Goal: Task Accomplishment & Management: Manage account settings

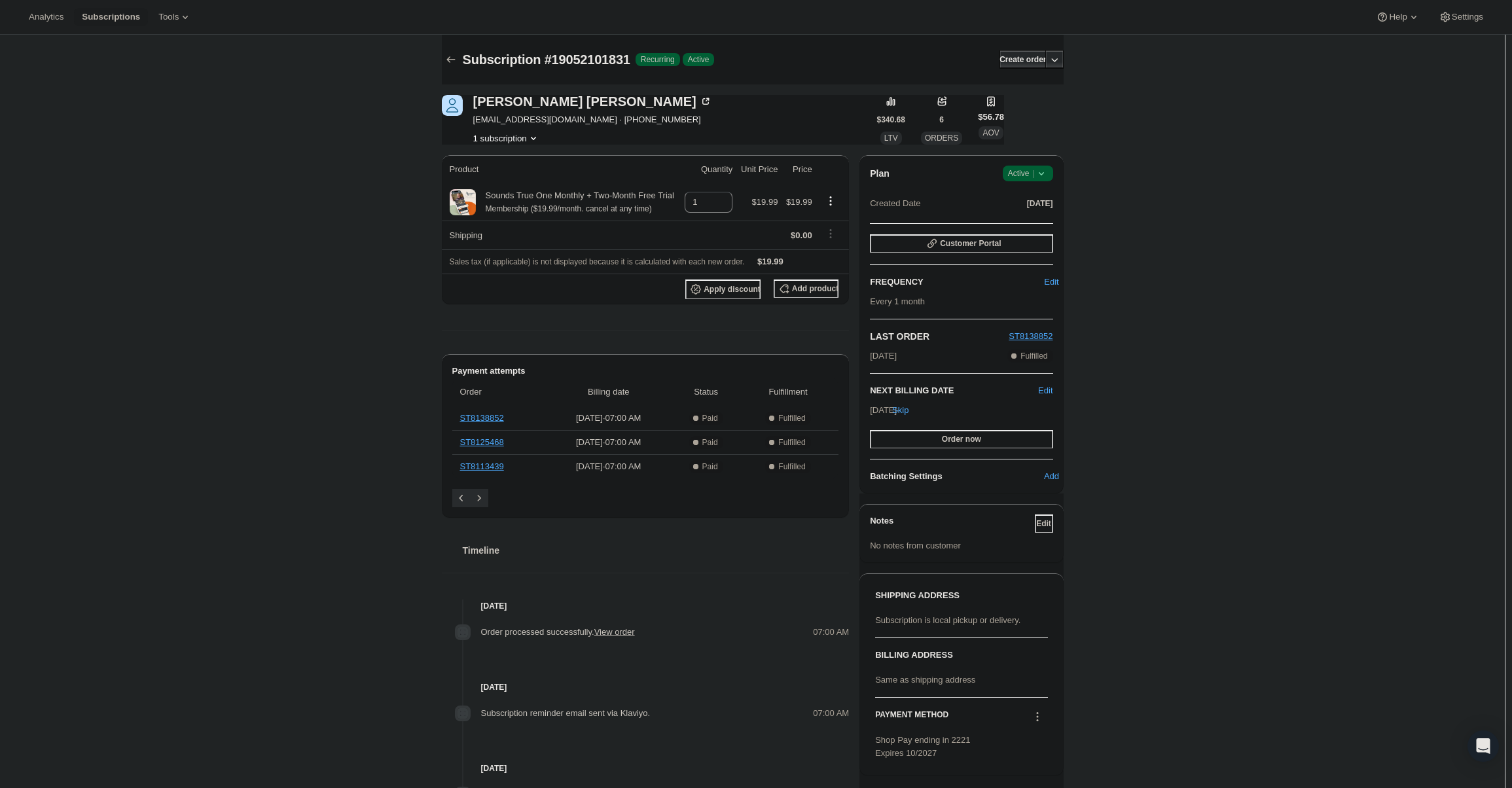
click at [1041, 175] on icon at bounding box center [1041, 173] width 13 height 13
click at [1049, 231] on button "Cancel subscription" at bounding box center [1031, 221] width 82 height 21
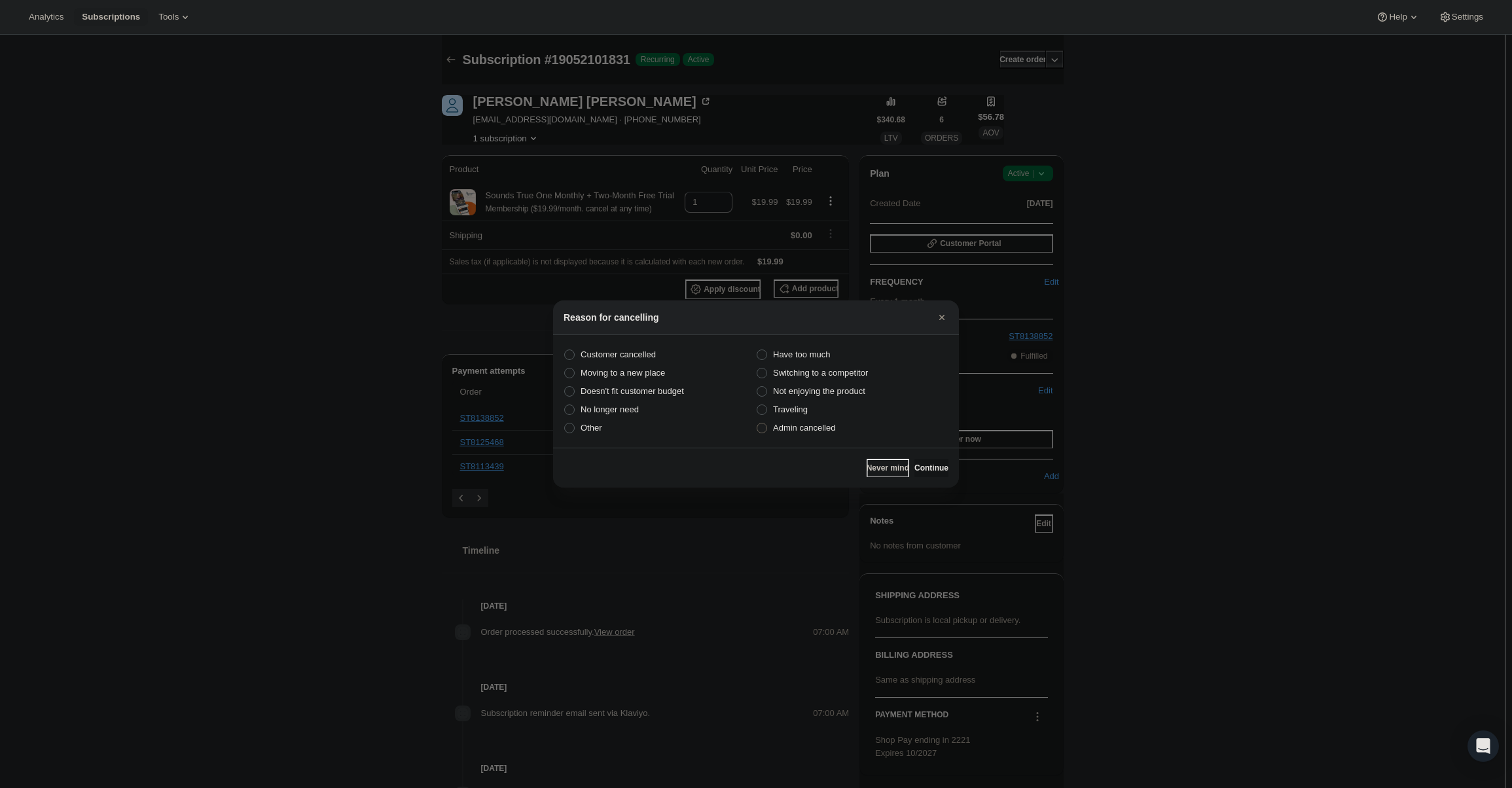
click at [844, 435] on label "Admin cancelled" at bounding box center [852, 428] width 192 height 18
click at [758, 423] on input "Admin cancelled" at bounding box center [757, 423] width 1 height 1
radio input "true"
click at [933, 467] on span "Continue" at bounding box center [931, 468] width 34 height 10
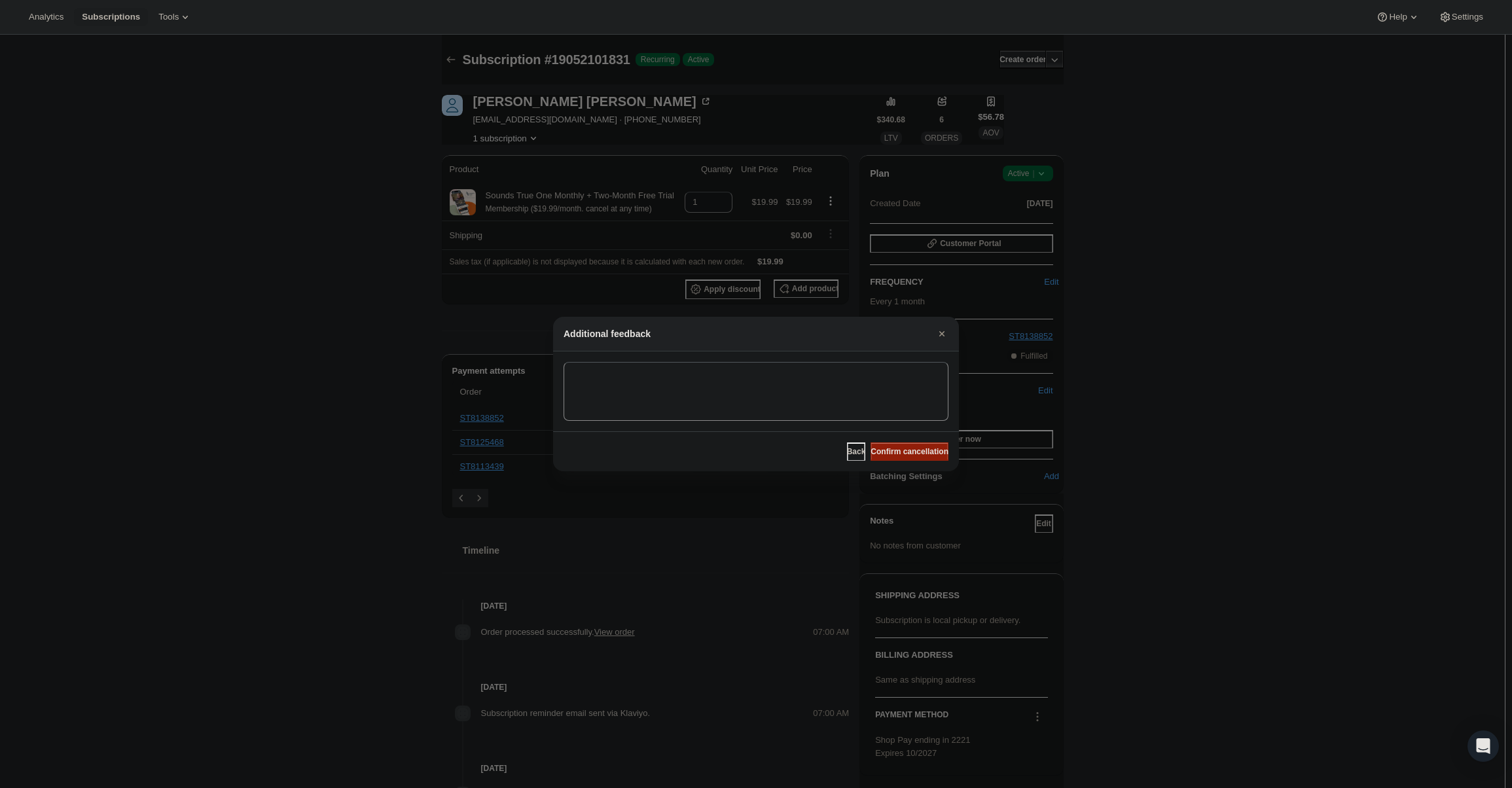
click at [916, 449] on span "Confirm cancellation" at bounding box center [910, 451] width 78 height 10
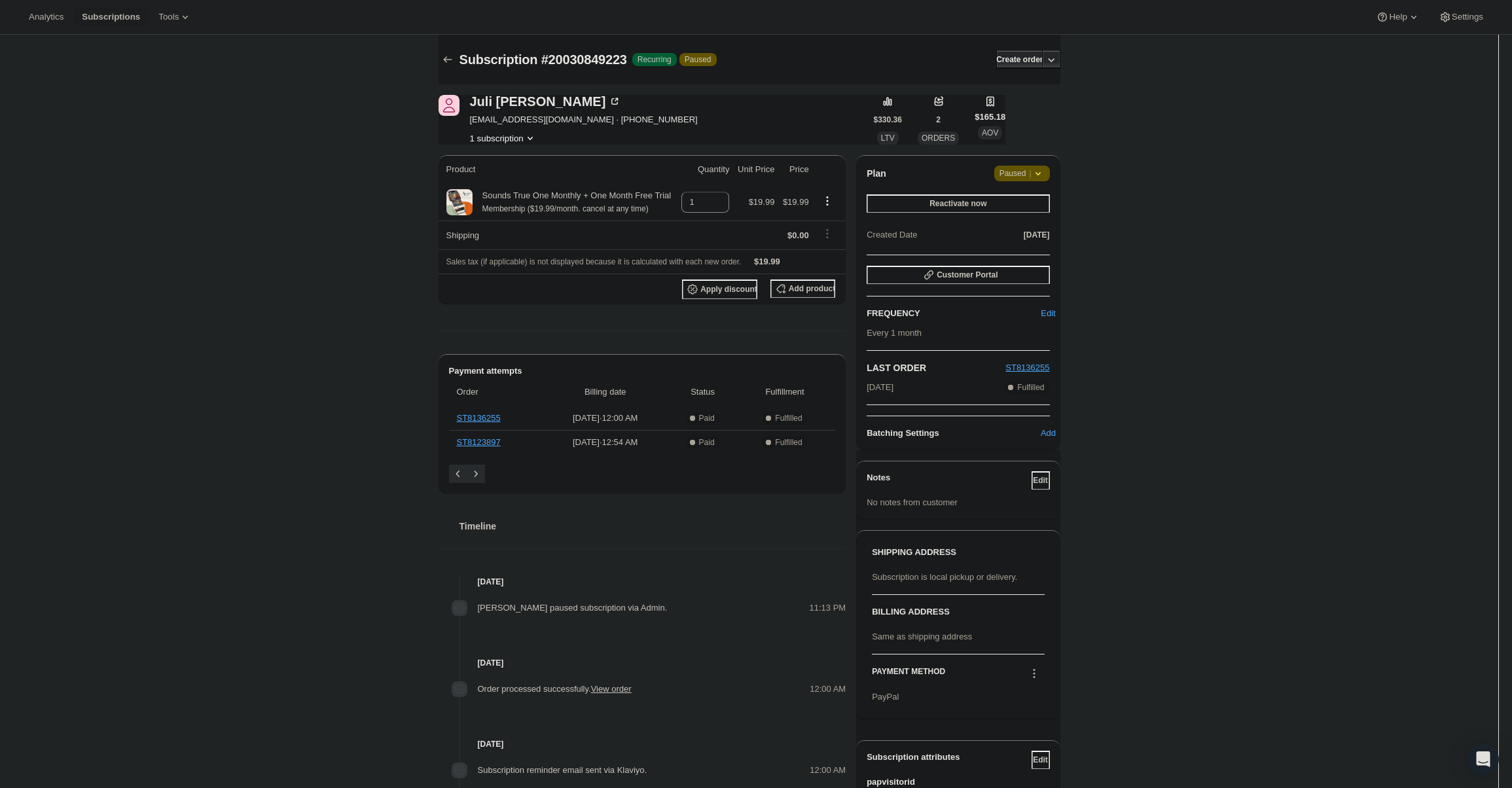
click at [1022, 168] on span "Paused |" at bounding box center [1022, 173] width 45 height 13
click at [1019, 205] on span "Cancel subscription" at bounding box center [1027, 200] width 74 height 13
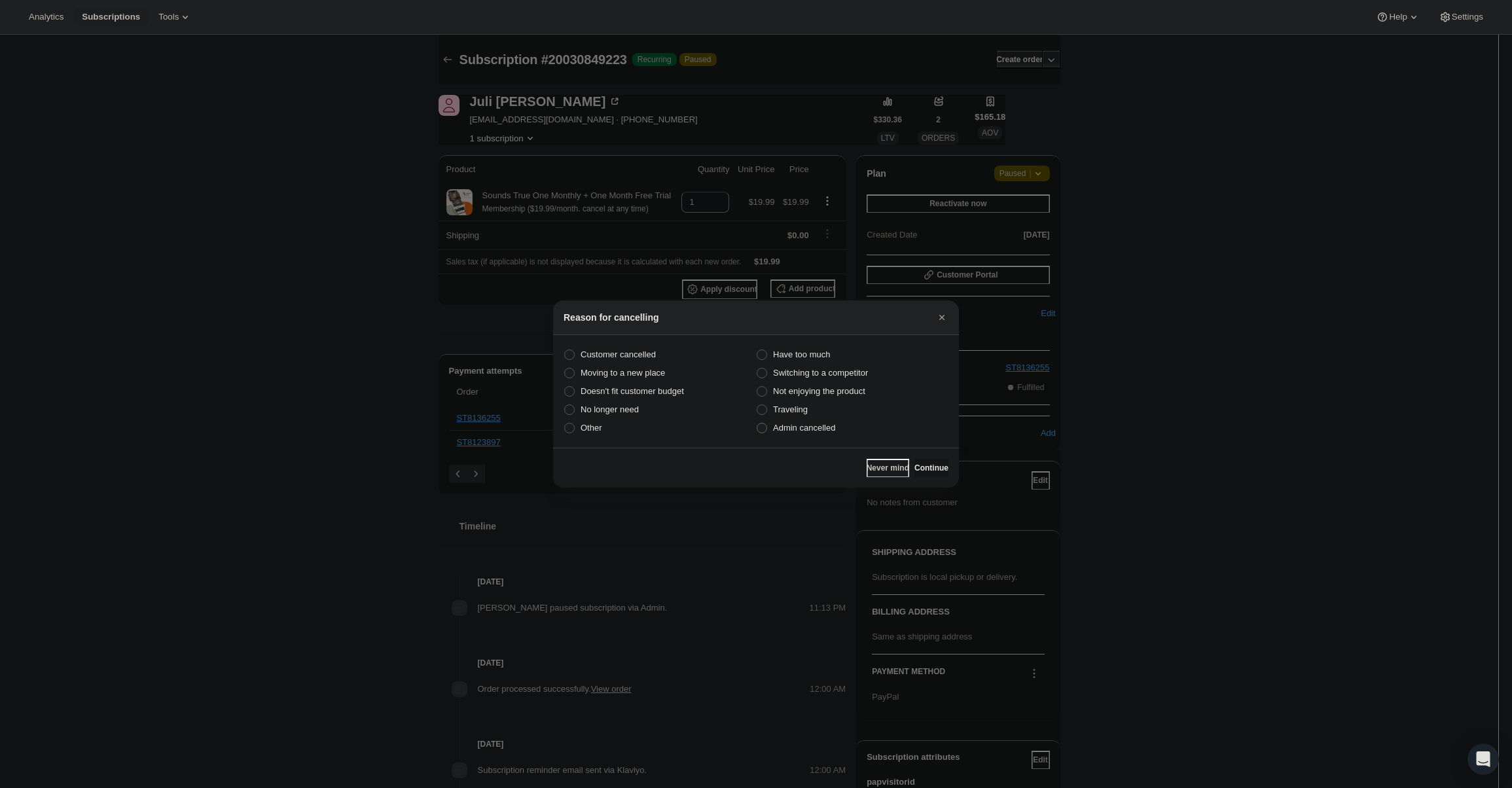
click at [851, 427] on label "Admin cancelled" at bounding box center [852, 428] width 192 height 18
click at [758, 423] on input "Admin cancelled" at bounding box center [757, 423] width 1 height 1
radio input "true"
drag, startPoint x: 910, startPoint y: 469, endPoint x: 905, endPoint y: 455, distance: 14.9
click at [914, 467] on span "Continue" at bounding box center [931, 468] width 34 height 10
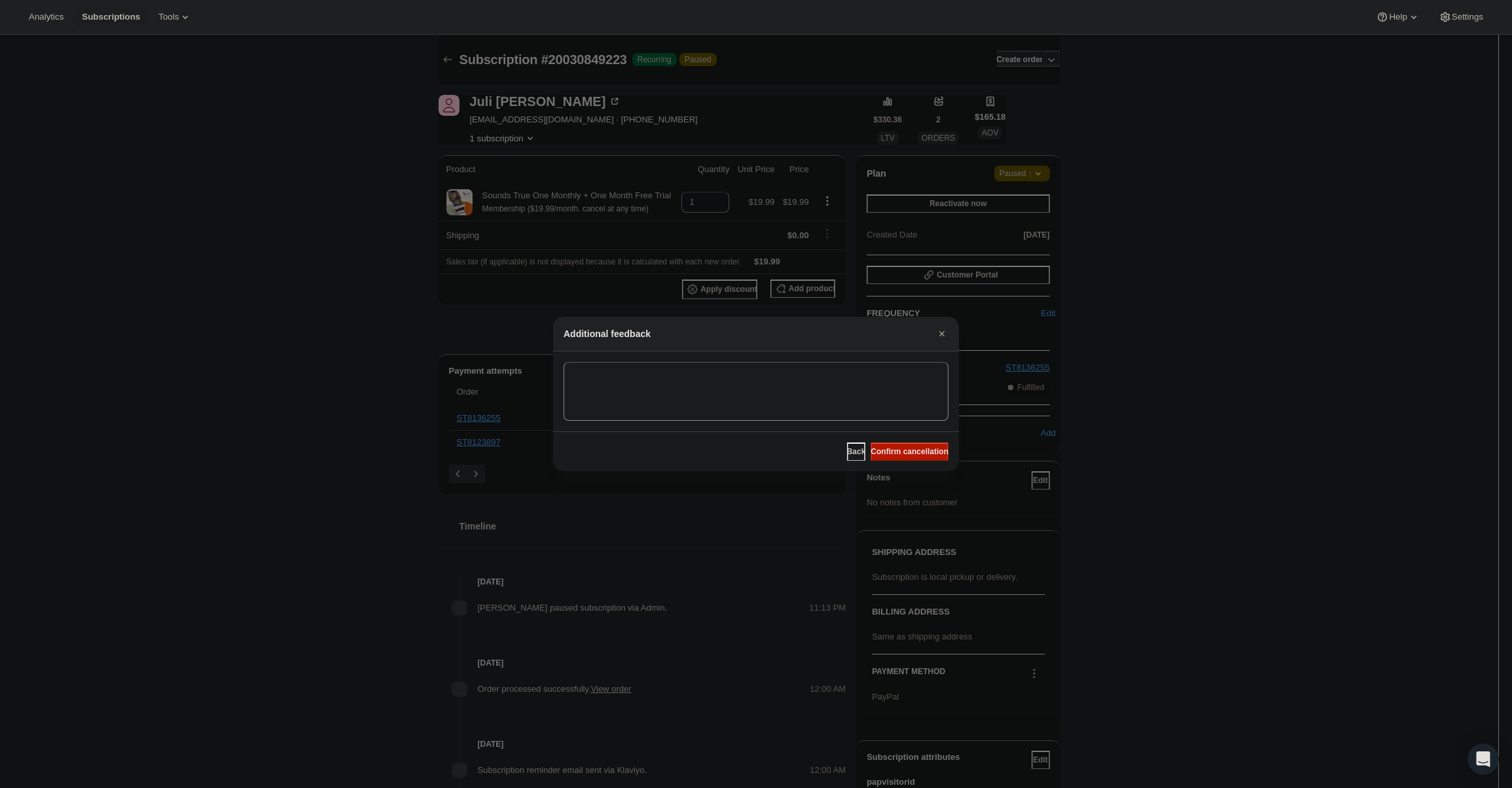
drag, startPoint x: 905, startPoint y: 455, endPoint x: 685, endPoint y: 245, distance: 304.1
click at [904, 454] on span "Confirm cancellation" at bounding box center [910, 451] width 78 height 10
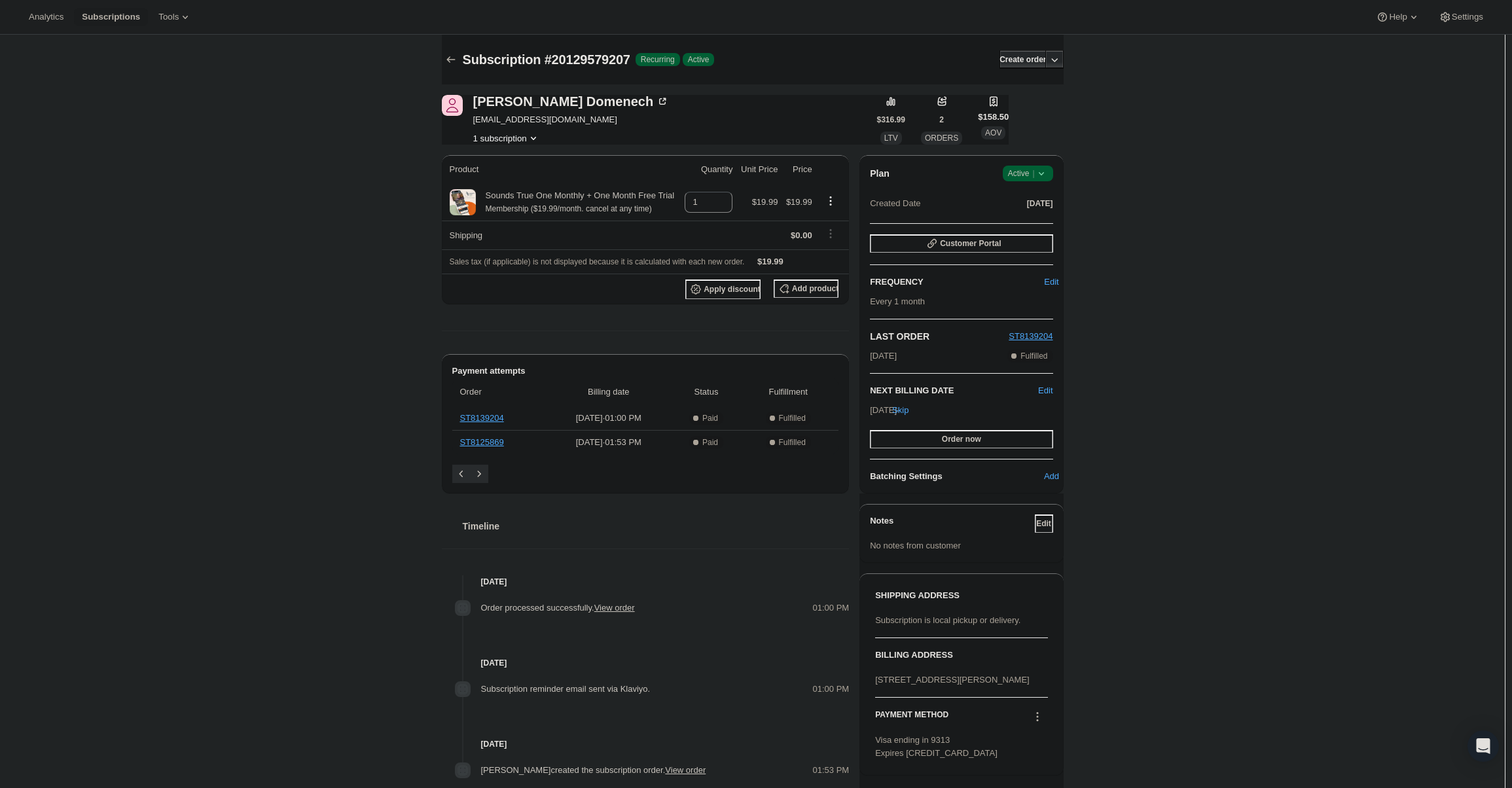
click at [1031, 166] on span "Success Active |" at bounding box center [1028, 173] width 51 height 16
click at [1023, 221] on span "Cancel subscription" at bounding box center [1032, 221] width 74 height 10
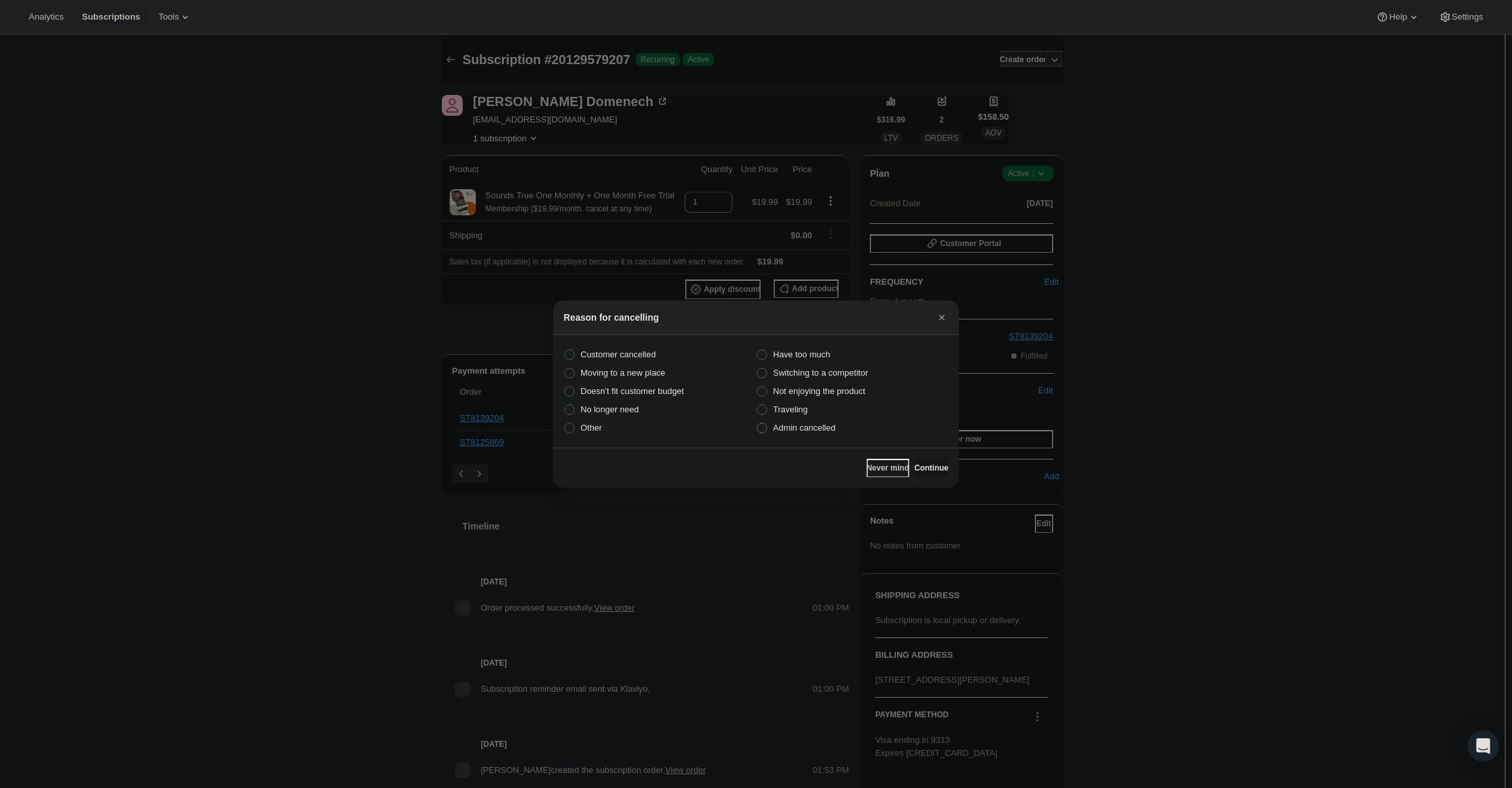
click at [841, 428] on label "Admin cancelled" at bounding box center [852, 428] width 192 height 18
click at [758, 423] on input "Admin cancelled" at bounding box center [757, 423] width 1 height 1
radio input "true"
drag, startPoint x: 921, startPoint y: 470, endPoint x: 914, endPoint y: 446, distance: 25.0
click at [921, 469] on span "Continue" at bounding box center [931, 468] width 34 height 10
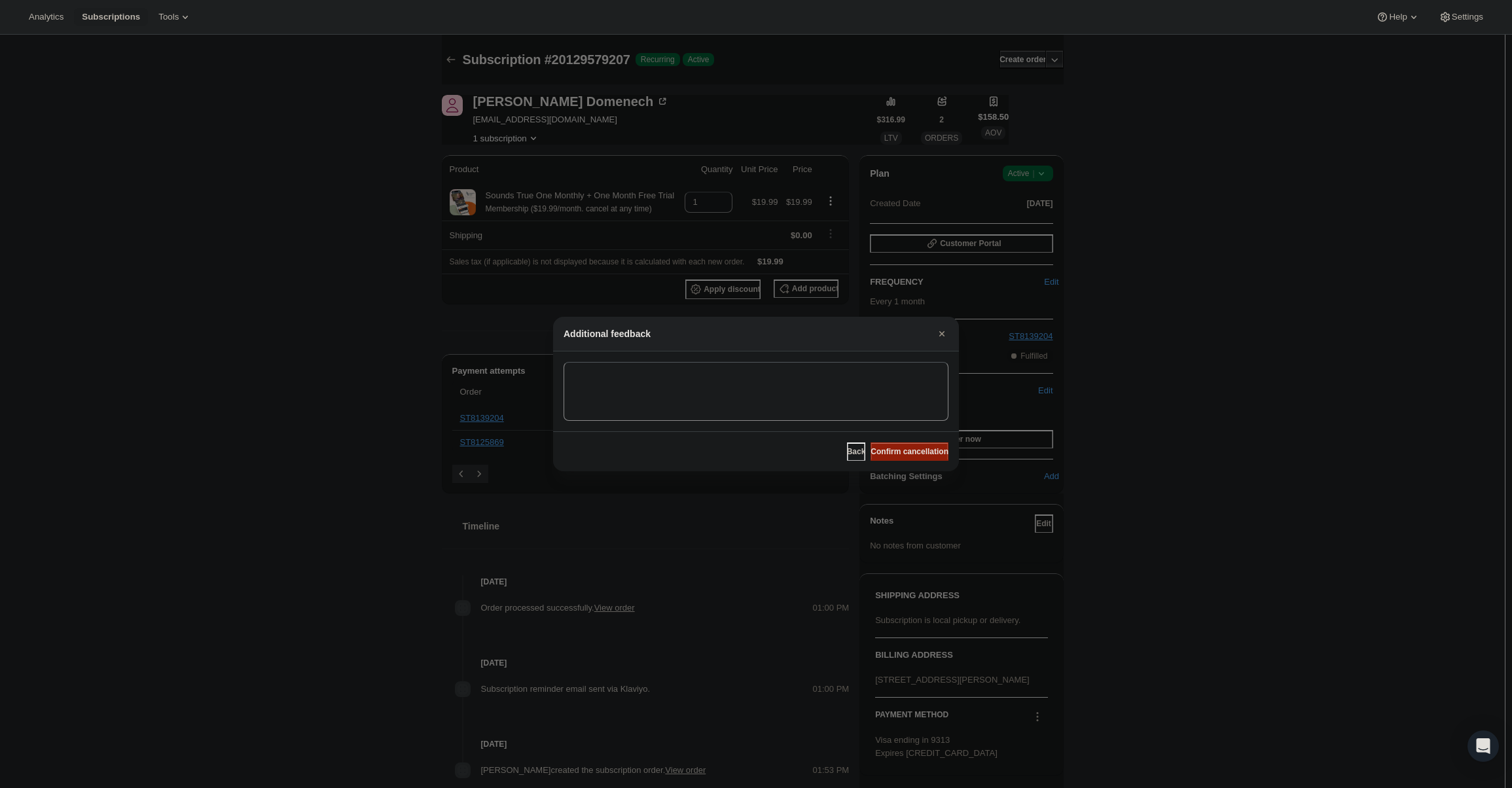
click at [914, 445] on button "Confirm cancellation" at bounding box center [910, 452] width 78 height 18
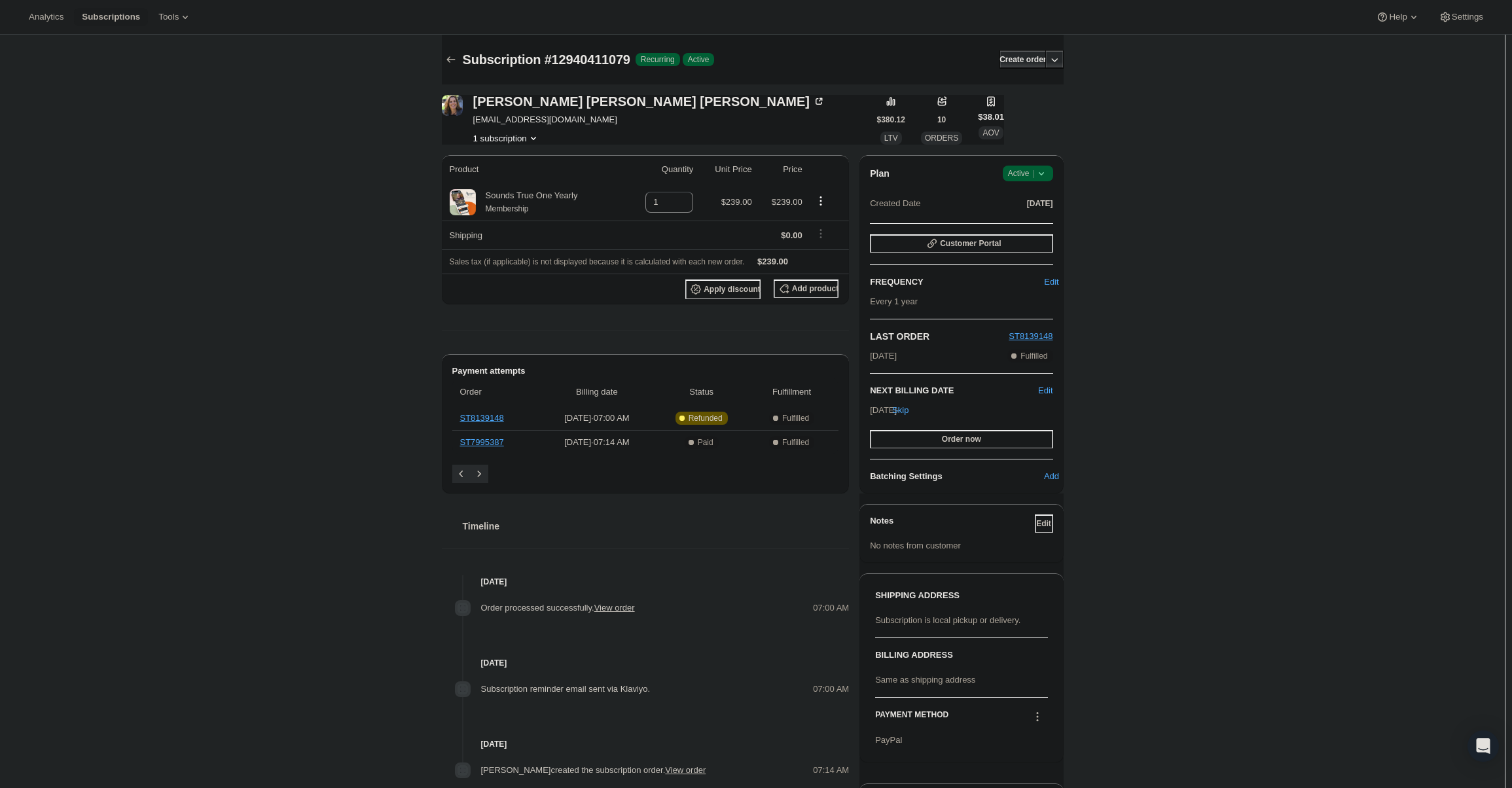
click at [1053, 177] on span "Success Active |" at bounding box center [1028, 173] width 51 height 16
click at [1031, 216] on span "Cancel subscription" at bounding box center [1032, 221] width 74 height 10
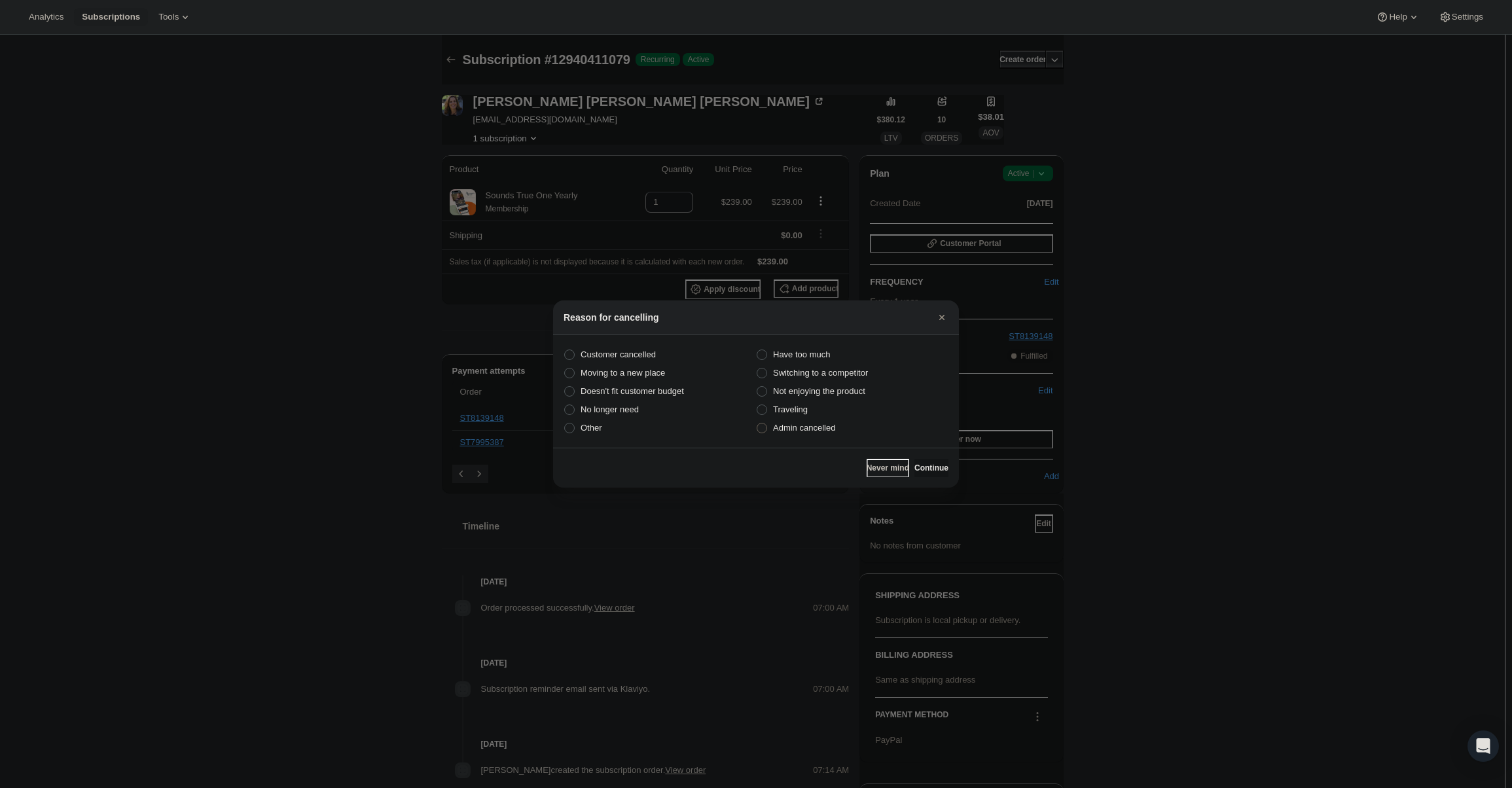
click at [819, 423] on span "Admin cancelled" at bounding box center [805, 427] width 63 height 10
click at [758, 423] on input "Admin cancelled" at bounding box center [757, 423] width 1 height 1
radio input "true"
click at [926, 469] on span "Continue" at bounding box center [931, 468] width 34 height 10
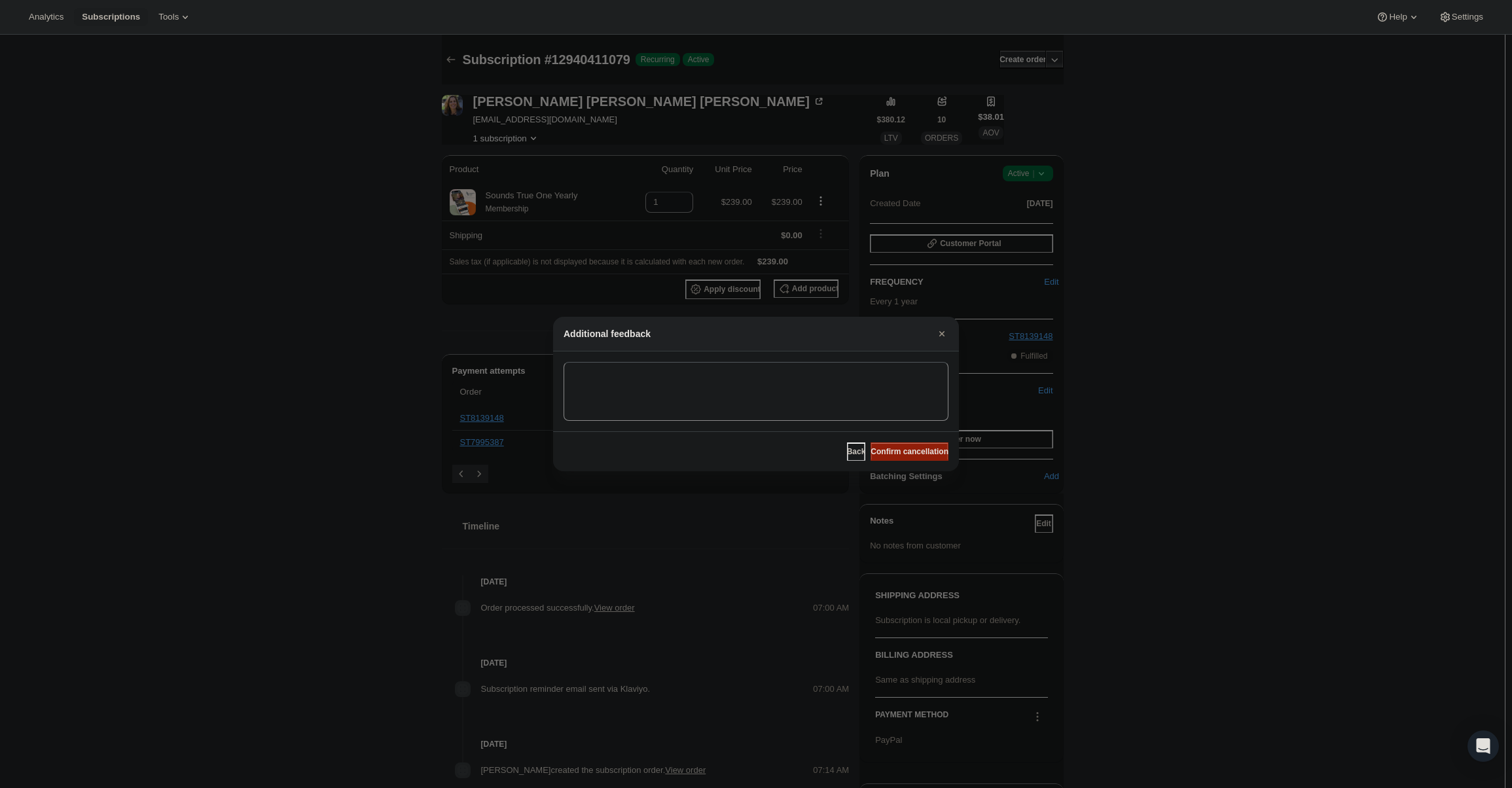
click at [912, 444] on button "Confirm cancellation" at bounding box center [910, 452] width 78 height 18
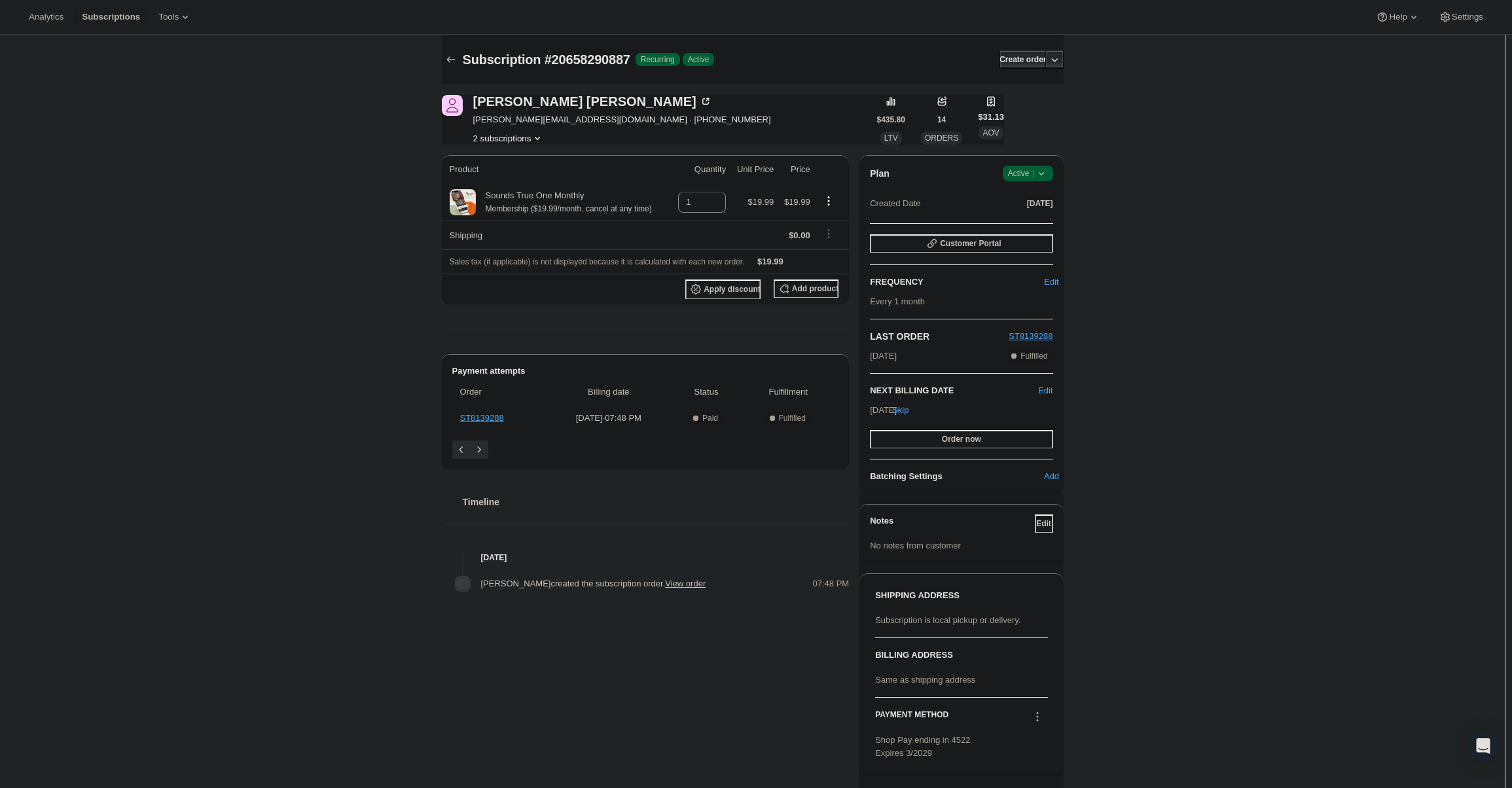
click at [1034, 175] on span "|" at bounding box center [1033, 173] width 2 height 10
click at [1022, 221] on span "Cancel subscription" at bounding box center [1032, 221] width 74 height 10
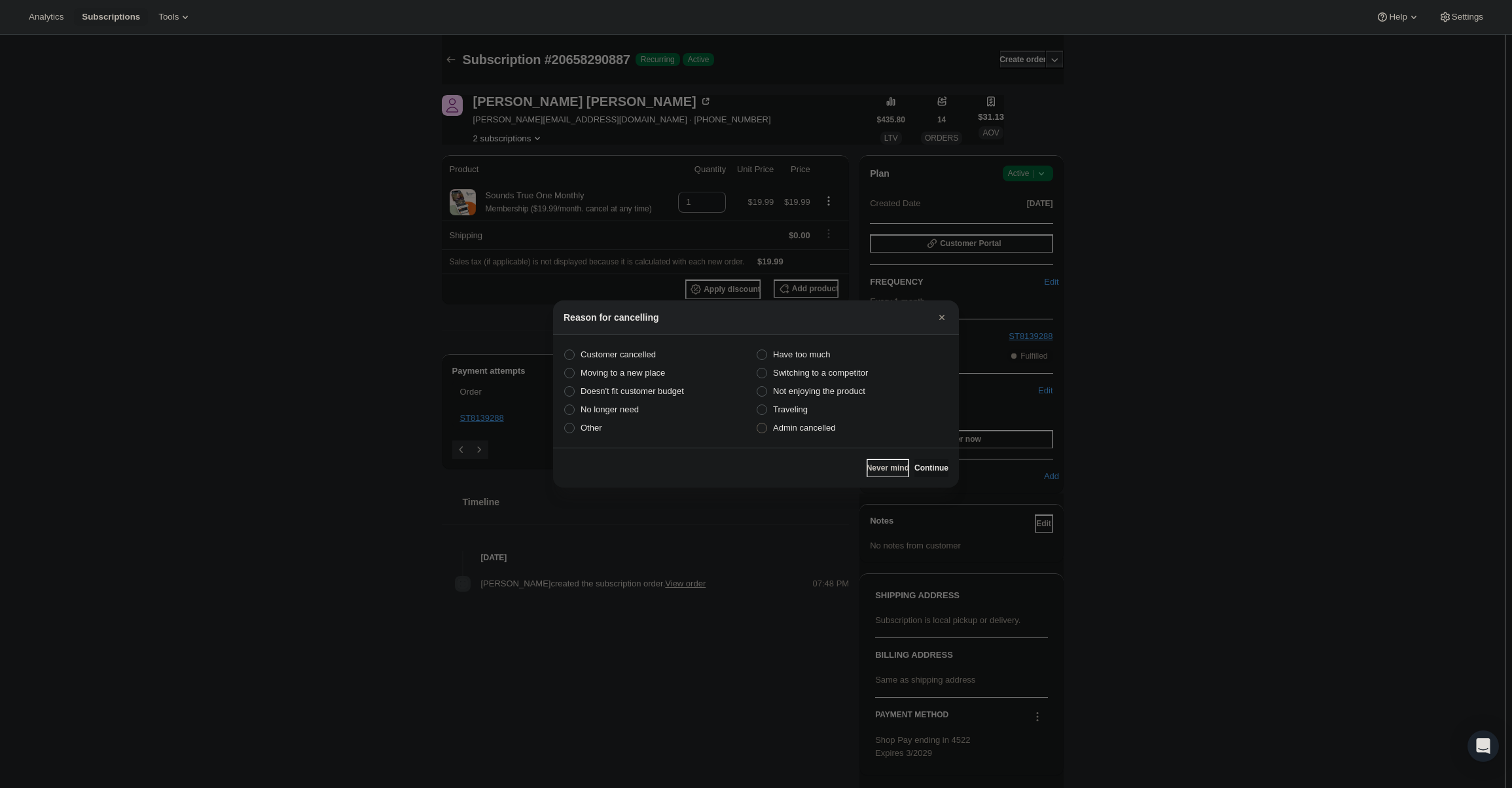
click at [833, 423] on span "Admin cancelled" at bounding box center [805, 427] width 63 height 10
click at [758, 423] on input "Admin cancelled" at bounding box center [757, 423] width 1 height 1
radio input "true"
drag, startPoint x: 905, startPoint y: 462, endPoint x: 902, endPoint y: 456, distance: 6.7
click at [914, 463] on button "Continue" at bounding box center [931, 468] width 34 height 18
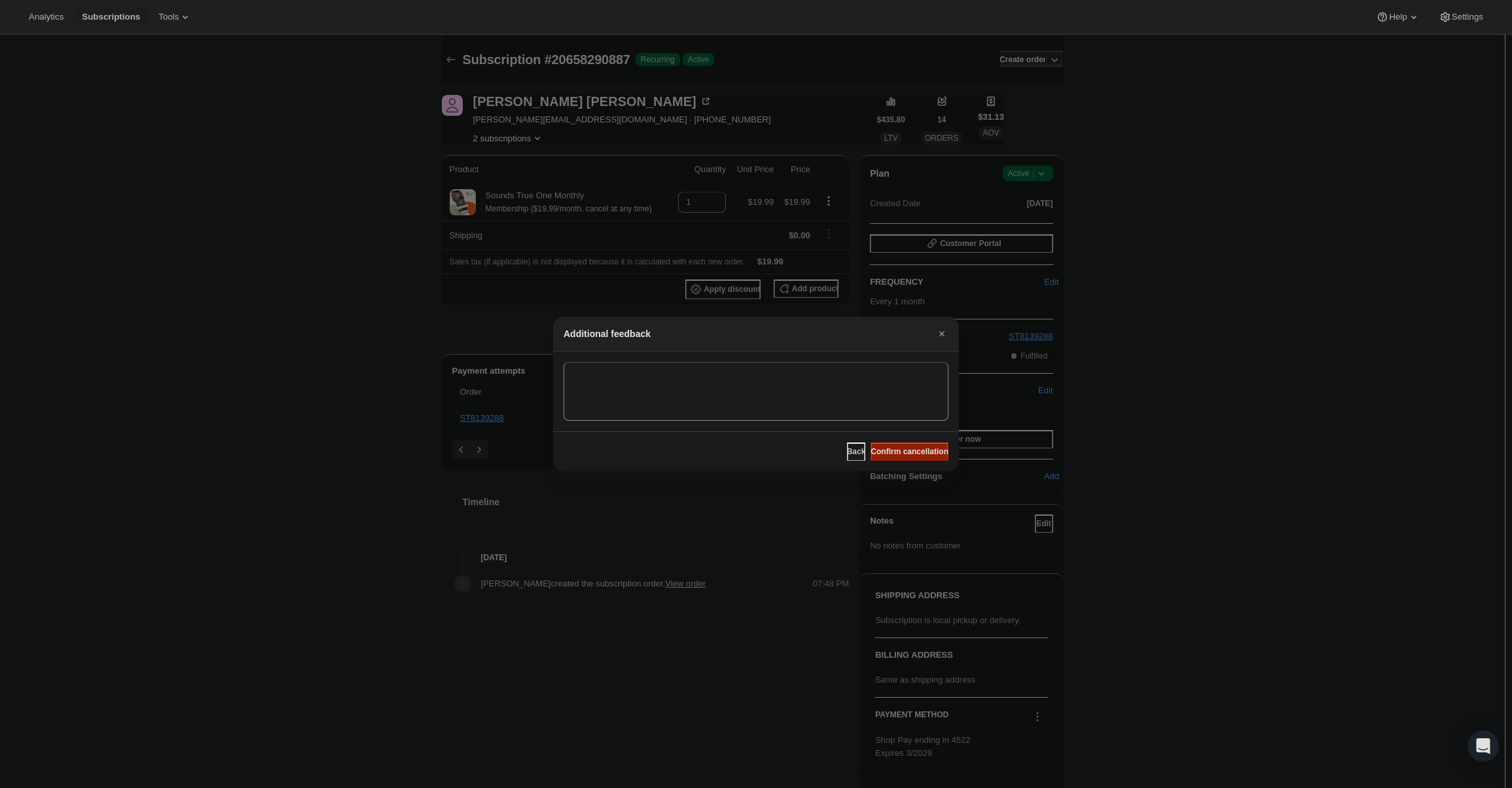
click at [899, 451] on span "Confirm cancellation" at bounding box center [910, 451] width 78 height 10
